Goal: Information Seeking & Learning: Learn about a topic

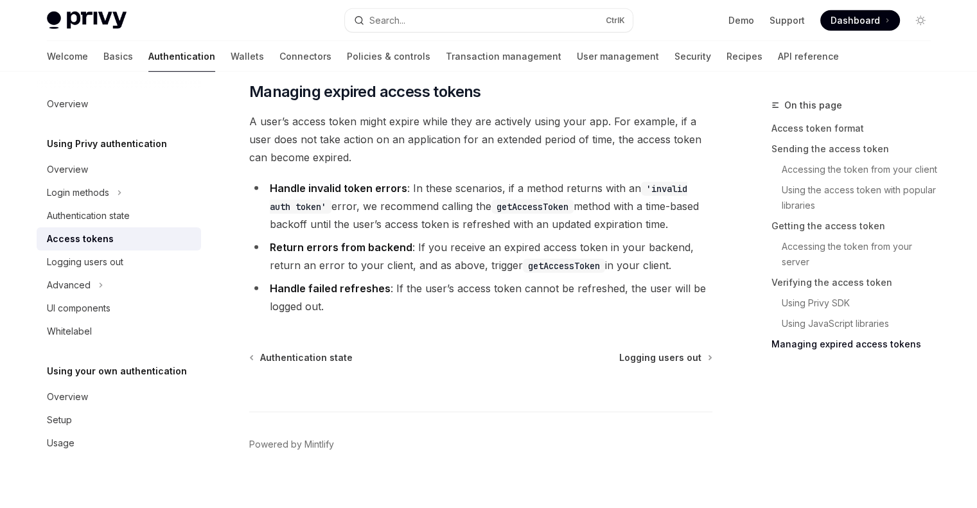
scroll to position [3829, 0]
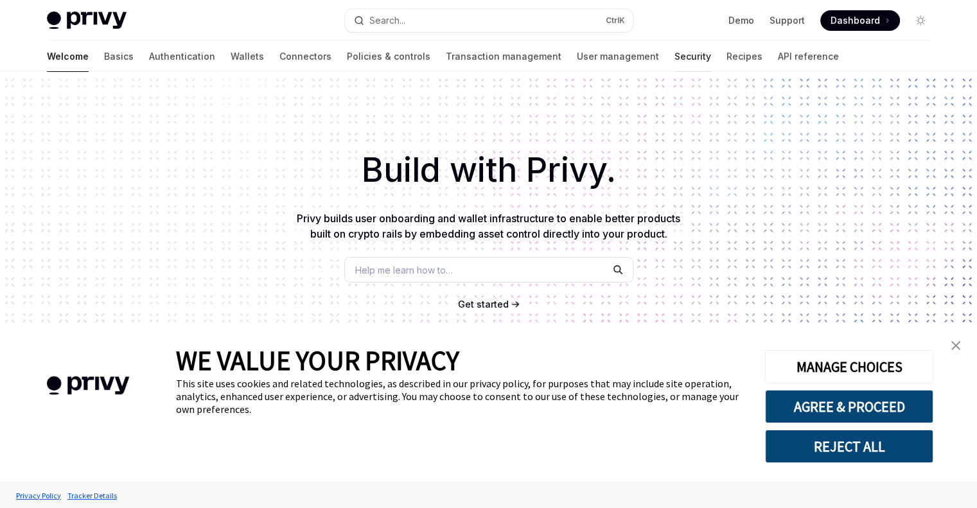
click at [674, 53] on link "Security" at bounding box center [692, 56] width 37 height 31
type textarea "*"
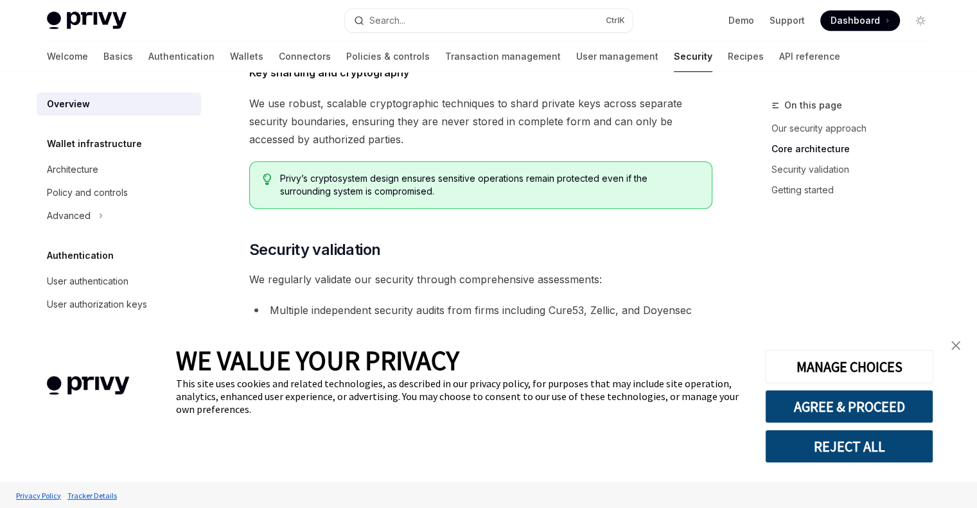
scroll to position [707, 0]
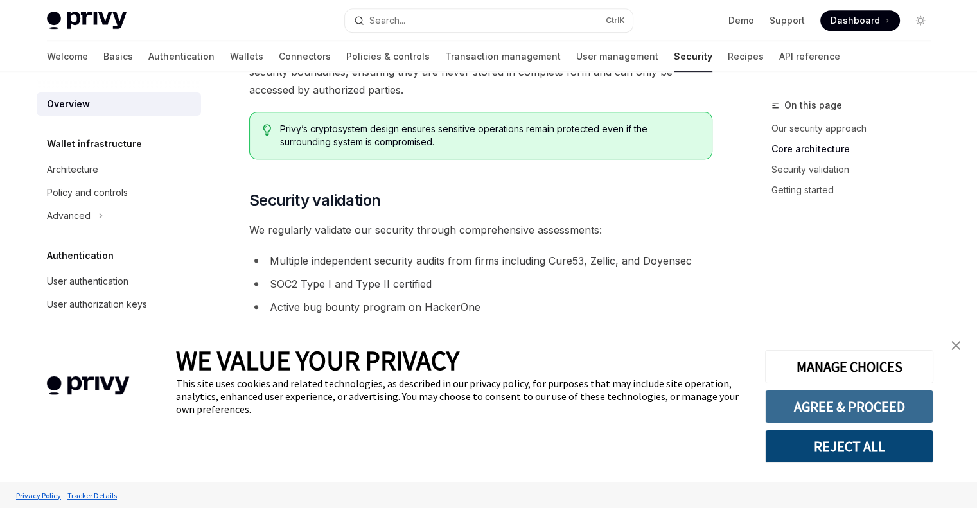
click at [863, 403] on button "AGREE & PROCEED" at bounding box center [849, 406] width 168 height 33
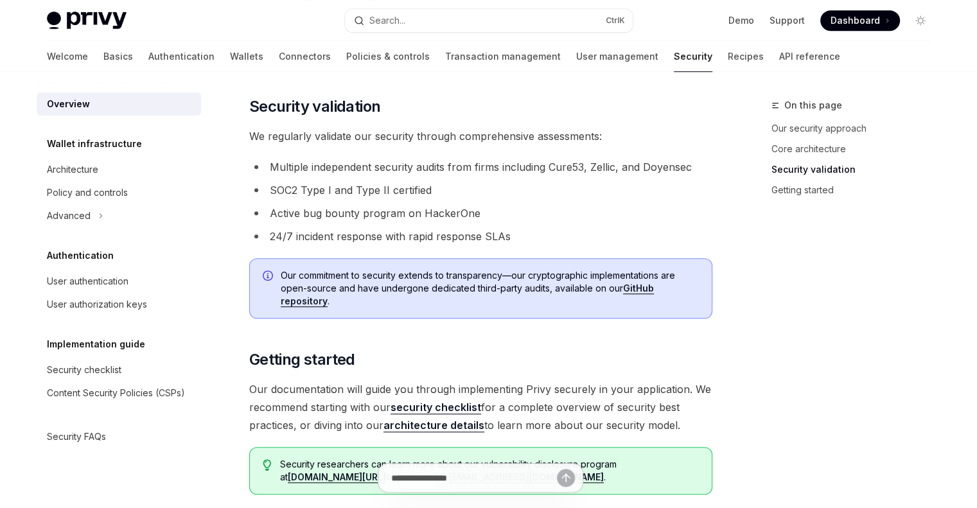
scroll to position [877, 0]
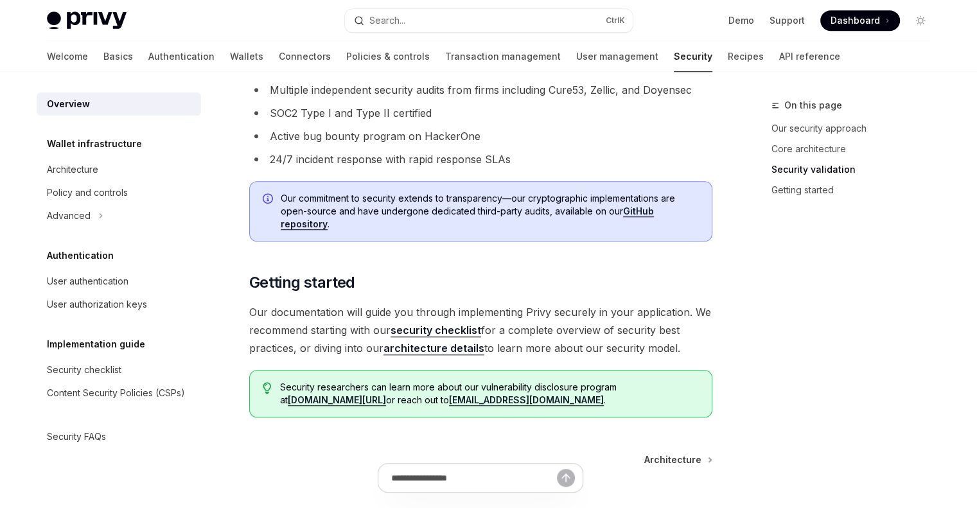
click at [452, 324] on link "security checklist" at bounding box center [436, 330] width 91 height 13
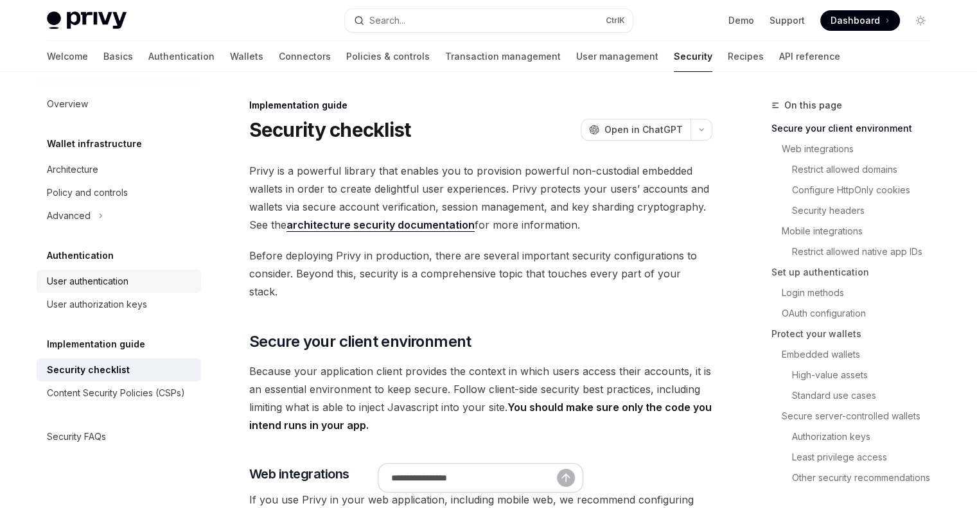
click at [136, 286] on div "User authentication" at bounding box center [120, 281] width 146 height 15
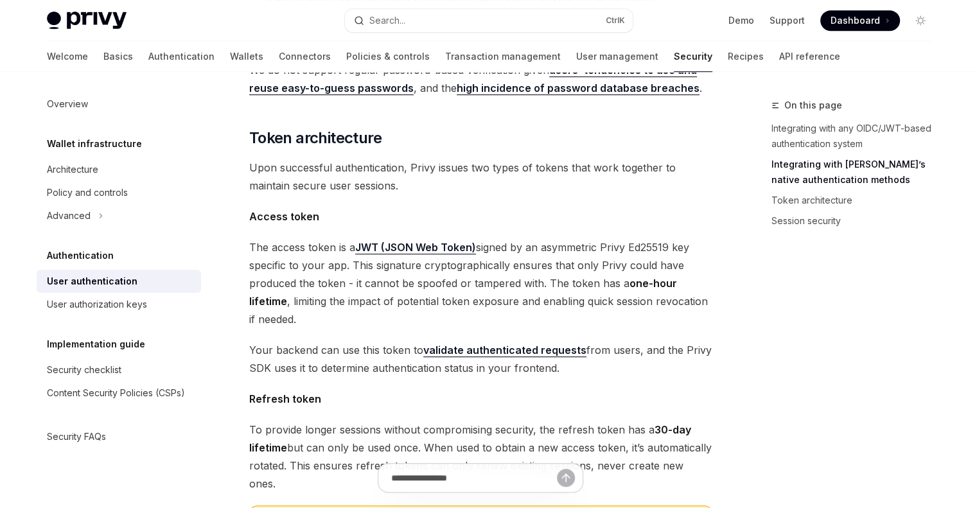
scroll to position [642, 0]
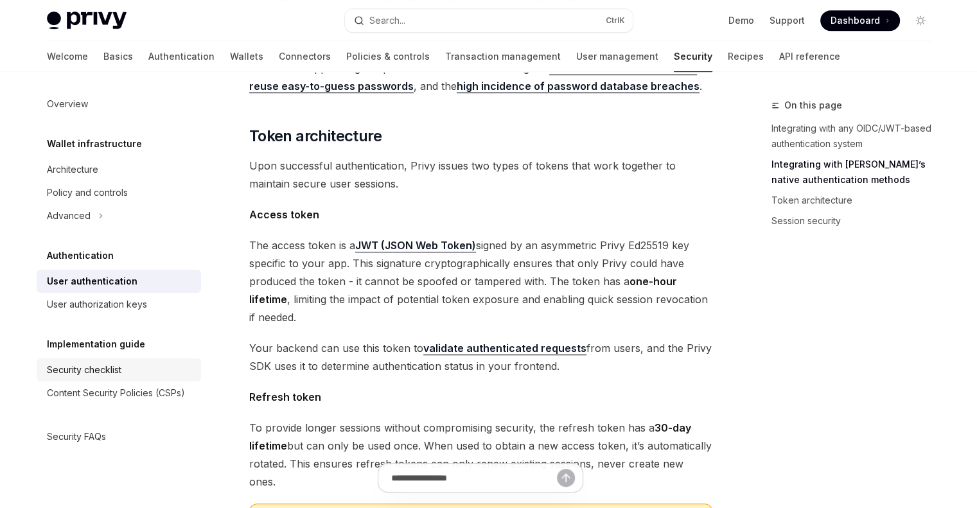
click at [142, 366] on div "Security checklist" at bounding box center [120, 369] width 146 height 15
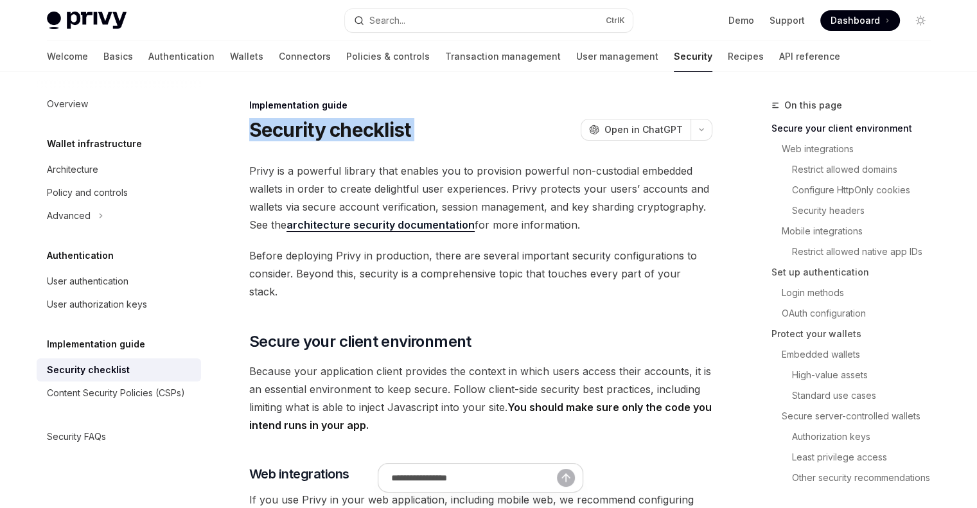
drag, startPoint x: 251, startPoint y: 139, endPoint x: 498, endPoint y: 121, distance: 248.0
click at [498, 121] on div "Security checklist OpenAI Open in ChatGPT" at bounding box center [480, 129] width 463 height 23
copy div "Security checklist OpenAI"
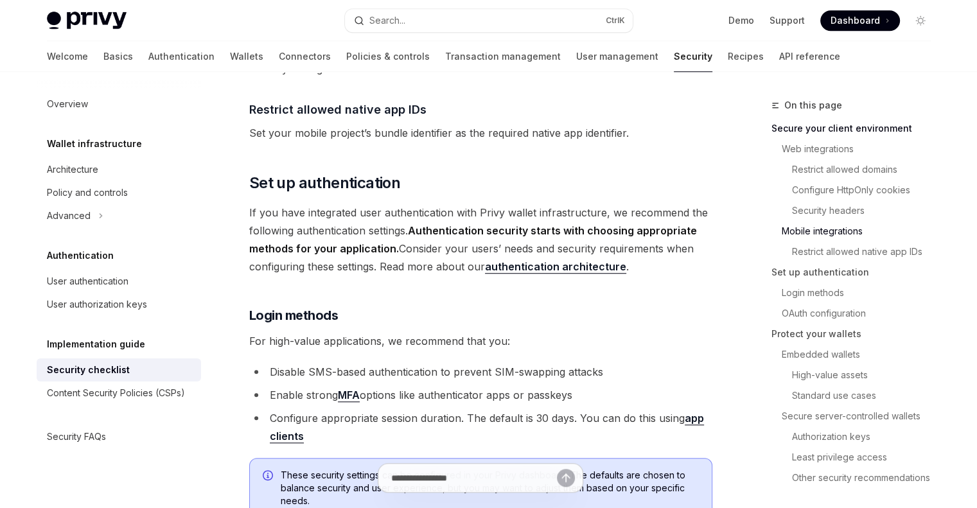
scroll to position [1028, 0]
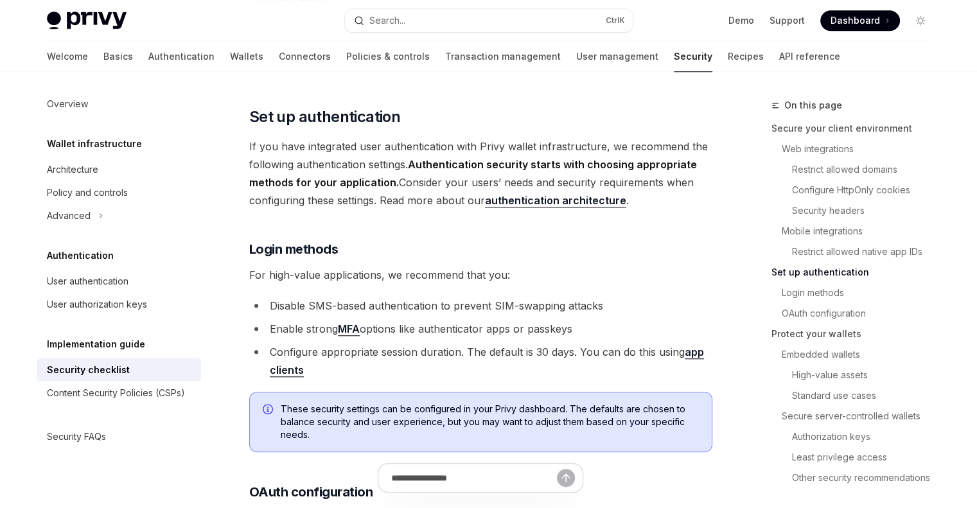
click at [581, 194] on link "authentication architecture" at bounding box center [555, 200] width 141 height 13
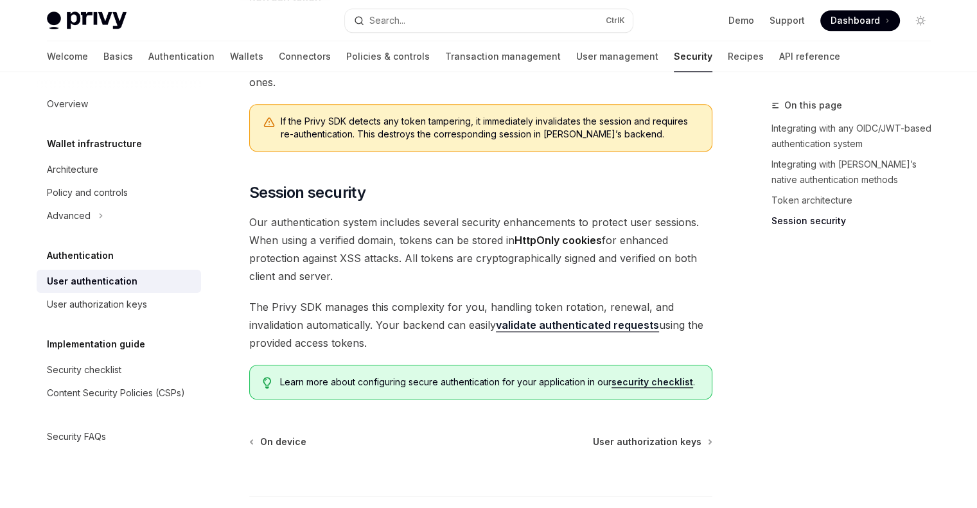
scroll to position [1037, 0]
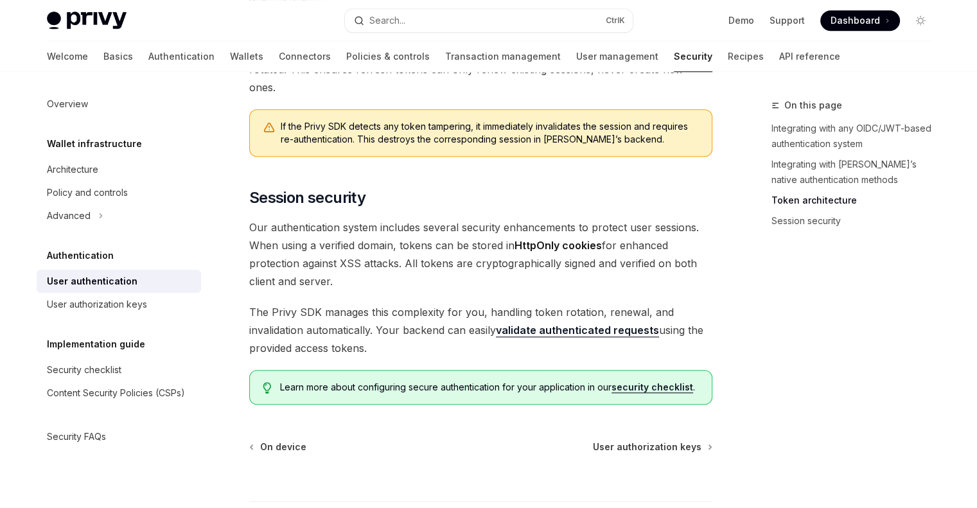
click at [565, 324] on link "validate authenticated requests" at bounding box center [577, 330] width 163 height 13
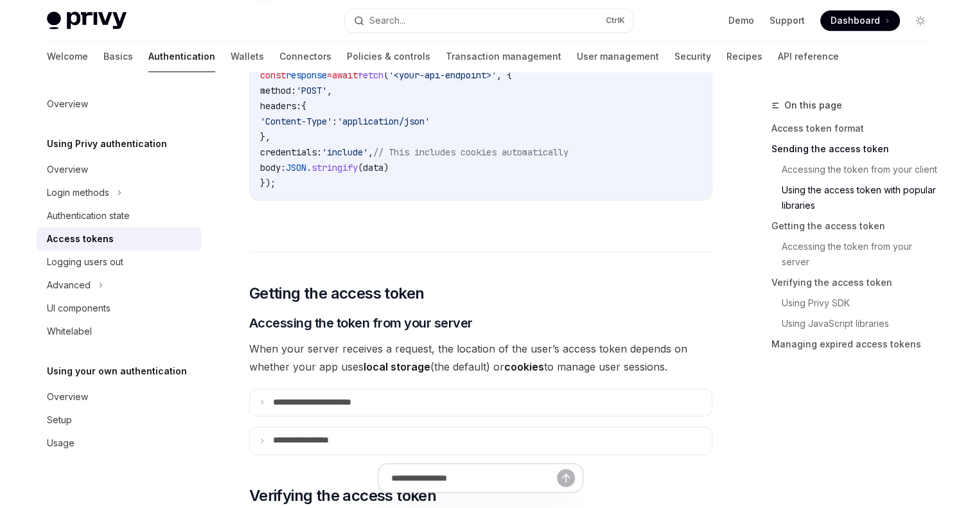
scroll to position [1434, 0]
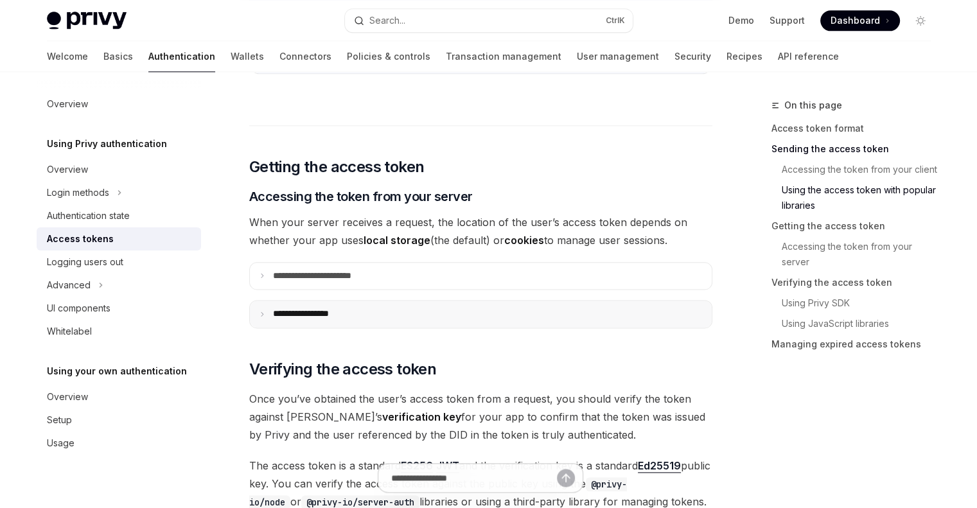
click at [362, 308] on summary "**********" at bounding box center [481, 314] width 462 height 27
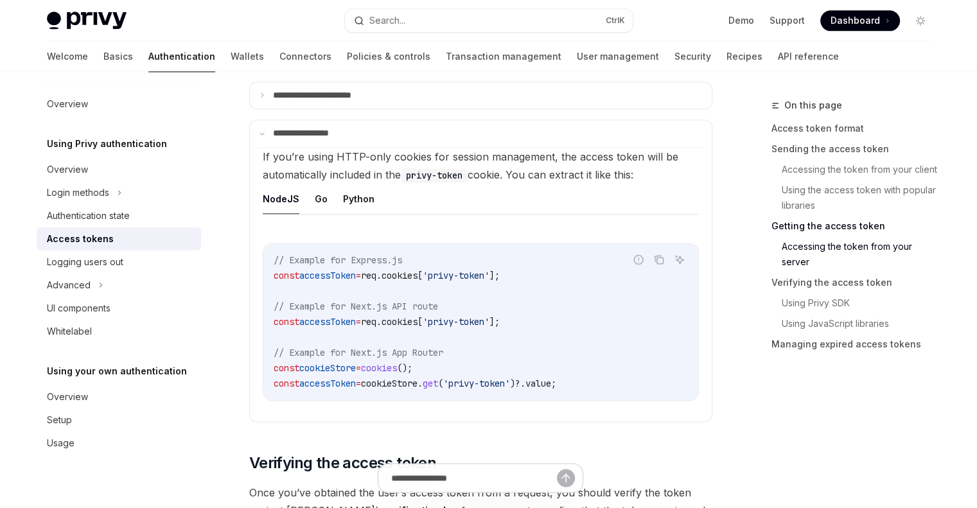
scroll to position [1756, 0]
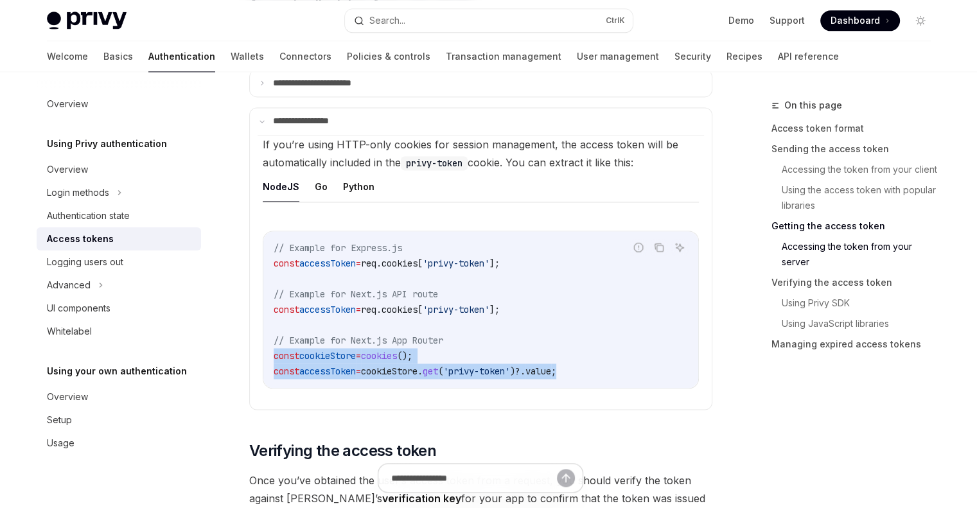
drag, startPoint x: 280, startPoint y: 351, endPoint x: 617, endPoint y: 366, distance: 337.5
click at [616, 366] on code "// Example for Express.js const accessToken = req . cookies [ 'privy-token' ]; …" at bounding box center [481, 309] width 414 height 139
copy code "const cookieStore = cookies (); const accessToken = cookieStore . get ( 'privy-…"
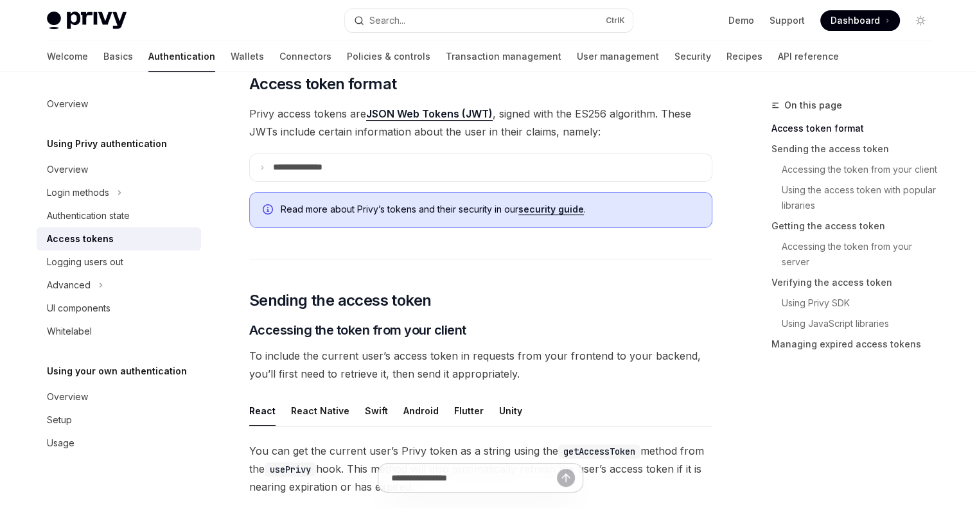
scroll to position [321, 0]
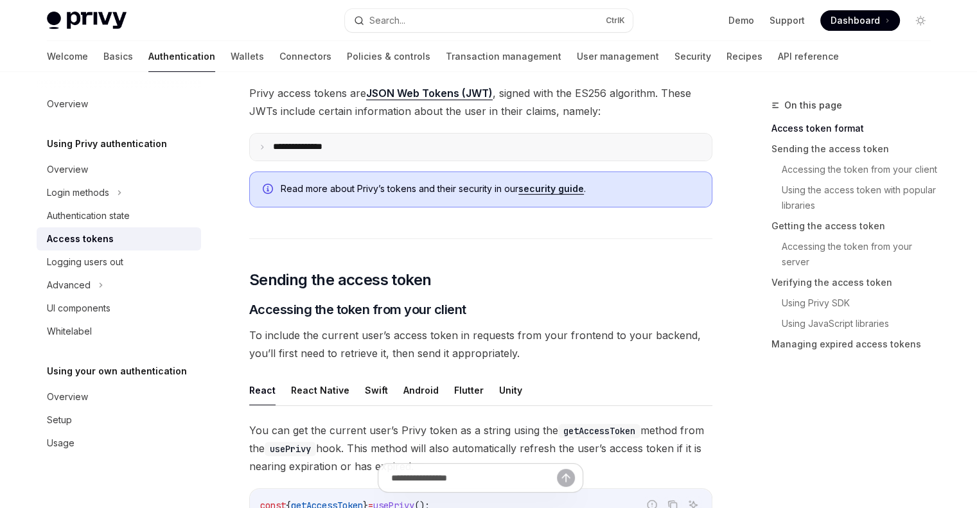
click at [296, 140] on summary "**********" at bounding box center [481, 147] width 462 height 27
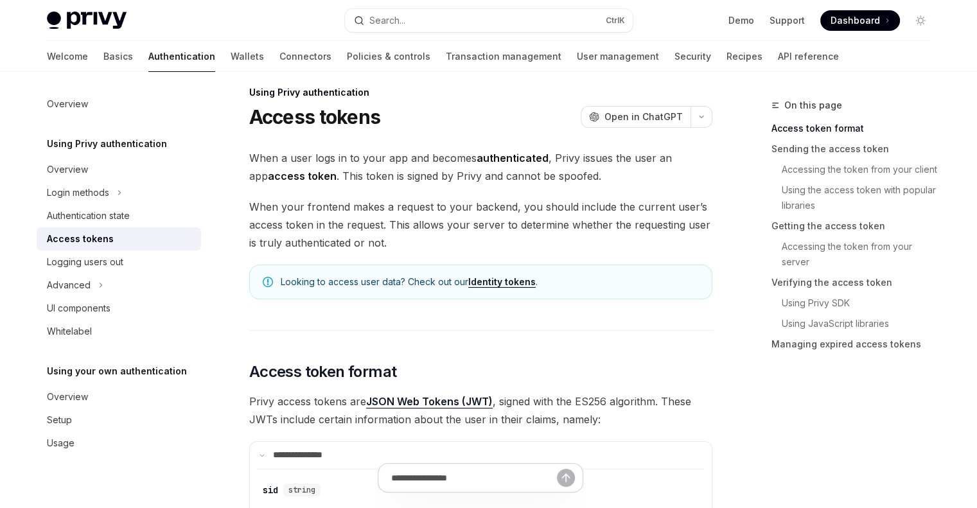
scroll to position [0, 0]
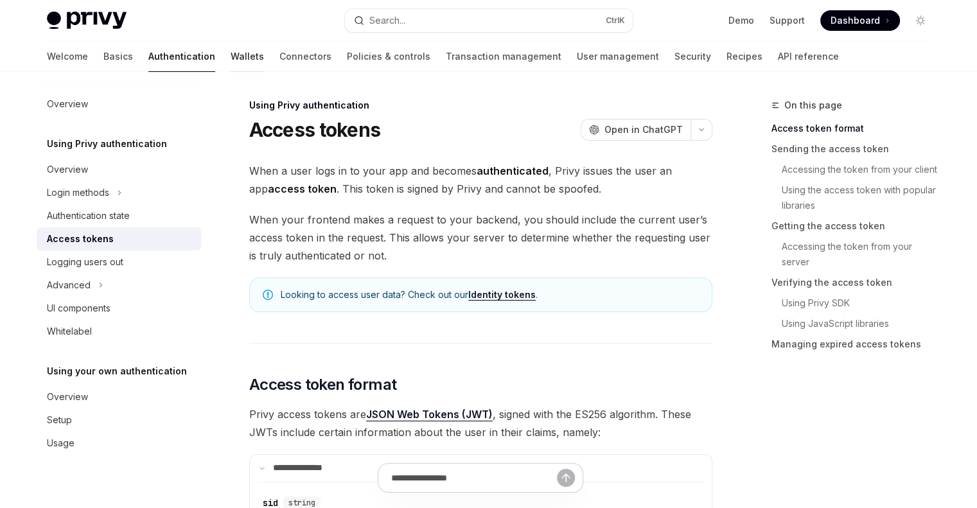
click at [231, 58] on link "Wallets" at bounding box center [247, 56] width 33 height 31
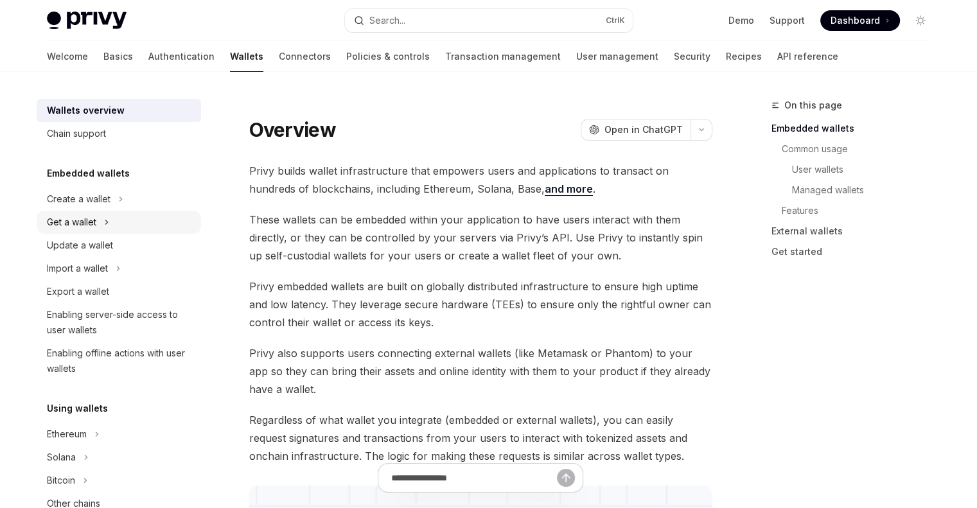
click at [101, 224] on div "Get a wallet" at bounding box center [119, 222] width 164 height 23
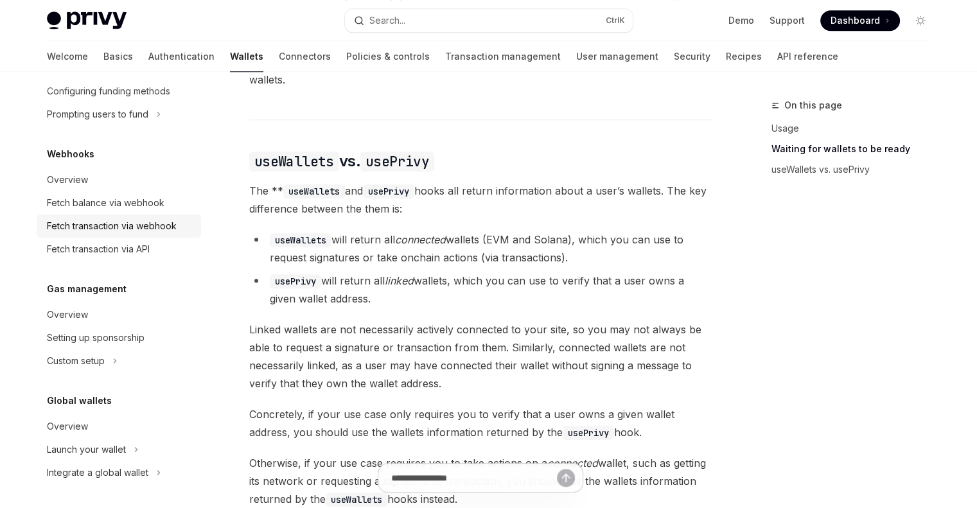
scroll to position [665, 0]
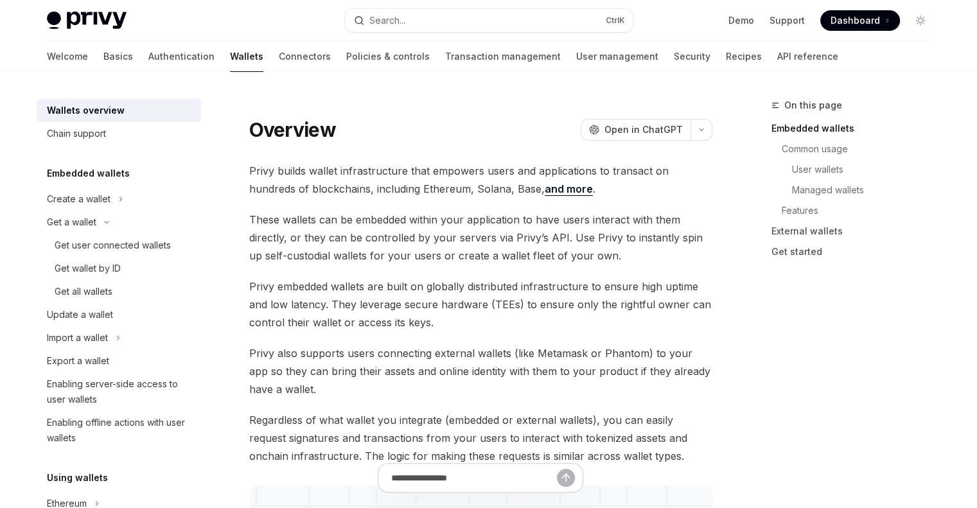
type textarea "*"
